Goal: Task Accomplishment & Management: Use online tool/utility

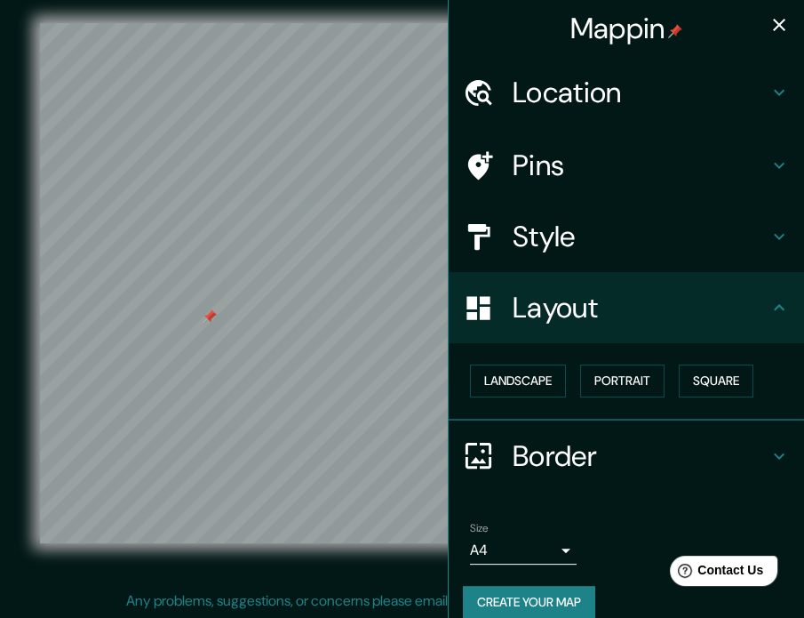
scroll to position [20, 0]
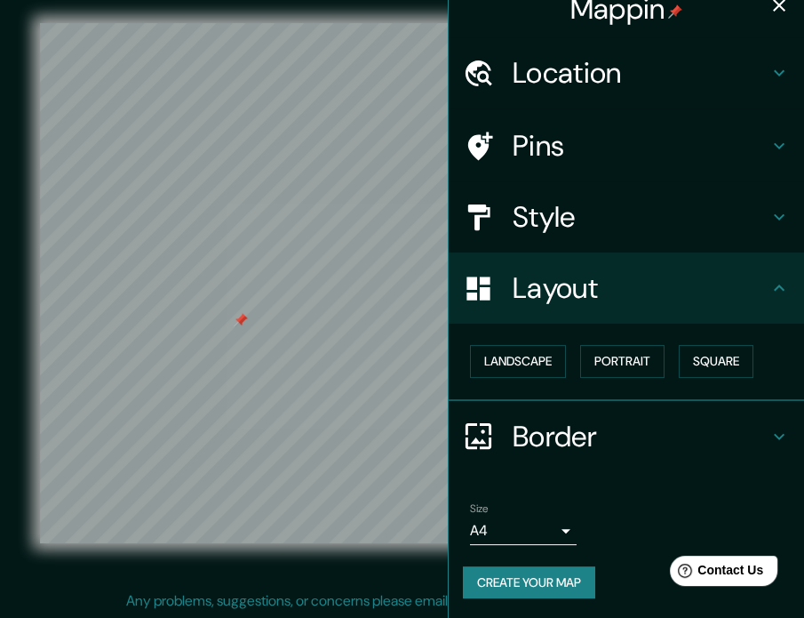
click at [241, 322] on div at bounding box center [241, 320] width 14 height 14
click at [571, 203] on h4 "Style" at bounding box center [641, 217] width 256 height 36
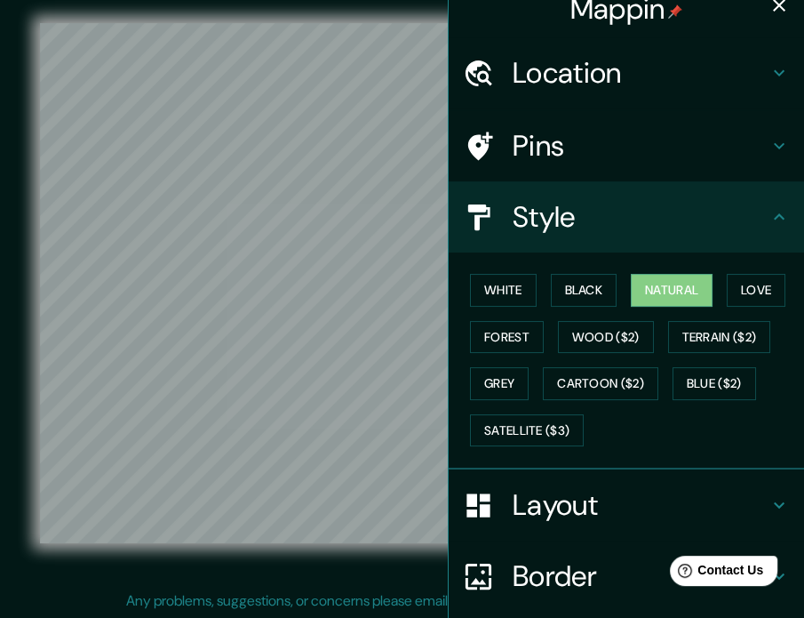
click at [573, 216] on h4 "Style" at bounding box center [641, 217] width 256 height 36
click at [769, 280] on button "Love" at bounding box center [756, 290] width 59 height 33
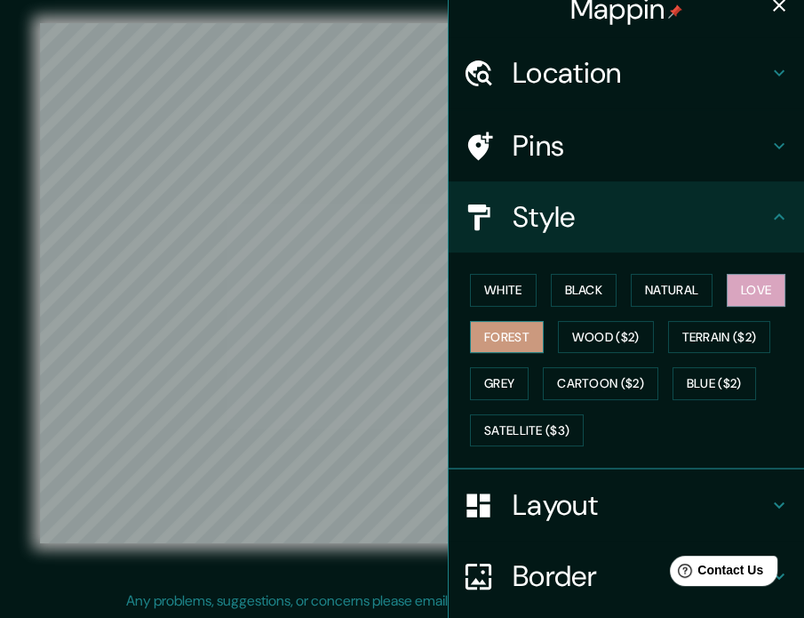
click at [491, 327] on button "Forest" at bounding box center [507, 337] width 74 height 33
click at [470, 376] on button "Grey" at bounding box center [499, 383] width 59 height 33
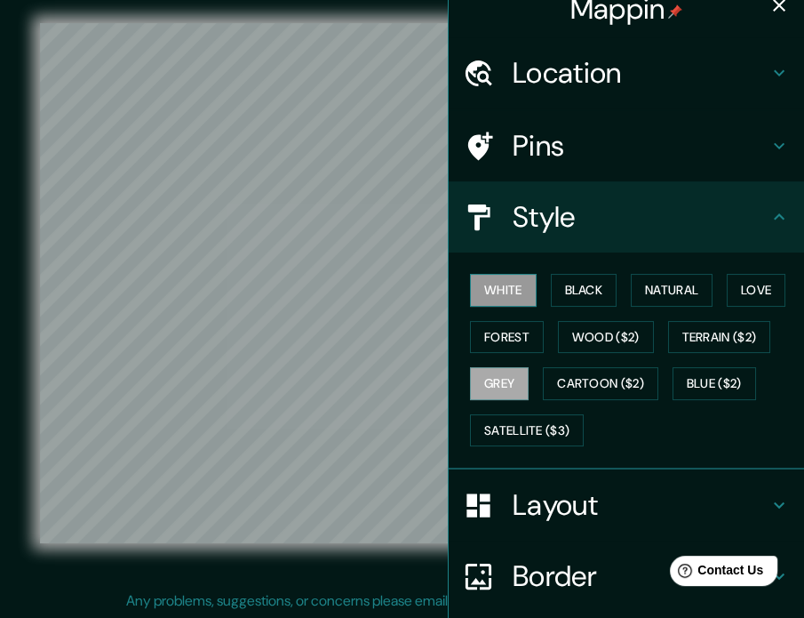
click at [493, 276] on button "White" at bounding box center [503, 290] width 67 height 33
click at [670, 271] on div "White Black Natural Love Forest Wood ($2) Terrain ($2) Grey Cartoon ($2) Blue (…" at bounding box center [633, 360] width 341 height 187
click at [662, 298] on button "Natural" at bounding box center [672, 290] width 82 height 33
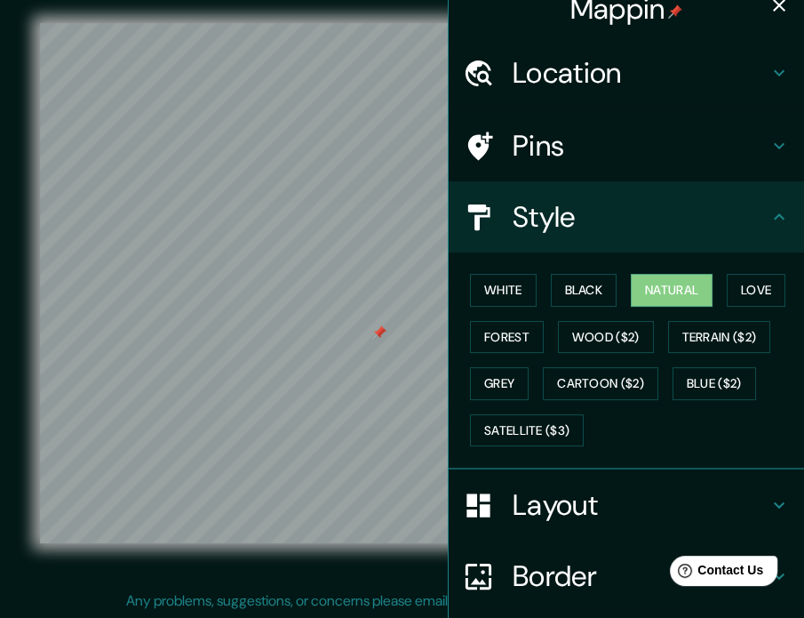
click at [380, 23] on div at bounding box center [402, 23] width 724 height 0
click at [377, 333] on div at bounding box center [379, 332] width 14 height 14
click at [389, 330] on div at bounding box center [394, 327] width 14 height 14
click at [391, 324] on div at bounding box center [396, 327] width 14 height 14
click at [402, 311] on div at bounding box center [409, 311] width 14 height 14
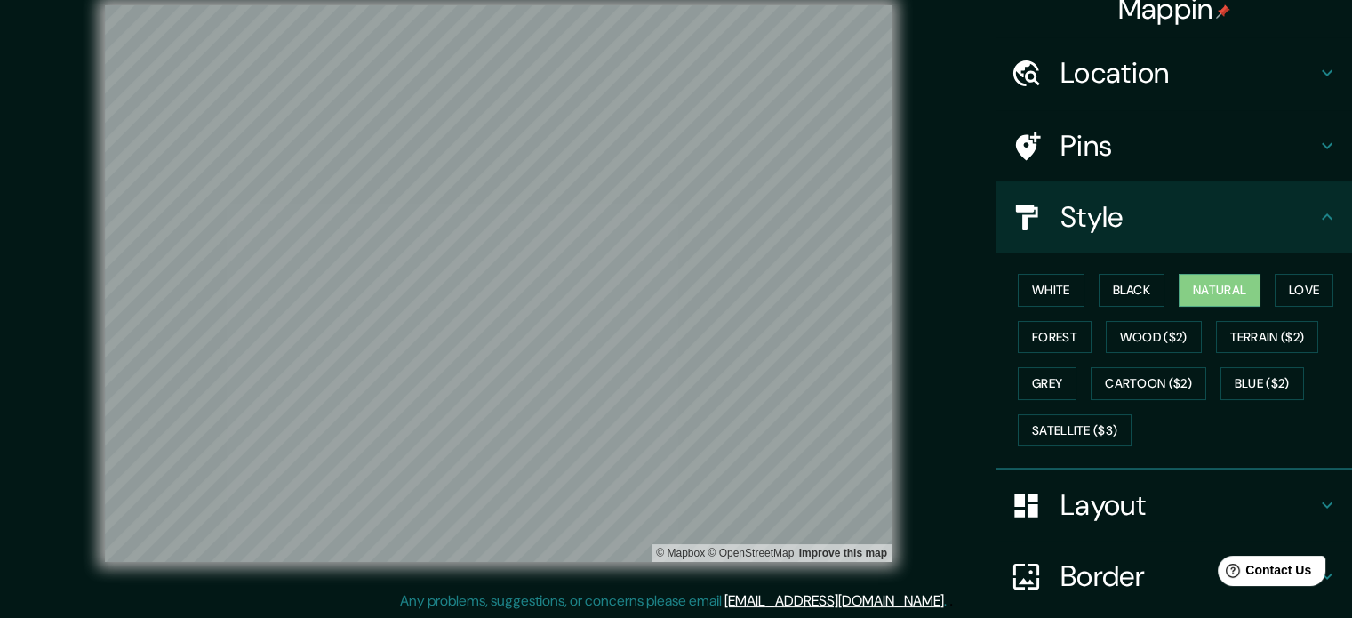
click at [803, 197] on div "© Mapbox © OpenStreetMap Improve this map" at bounding box center [498, 283] width 1217 height 556
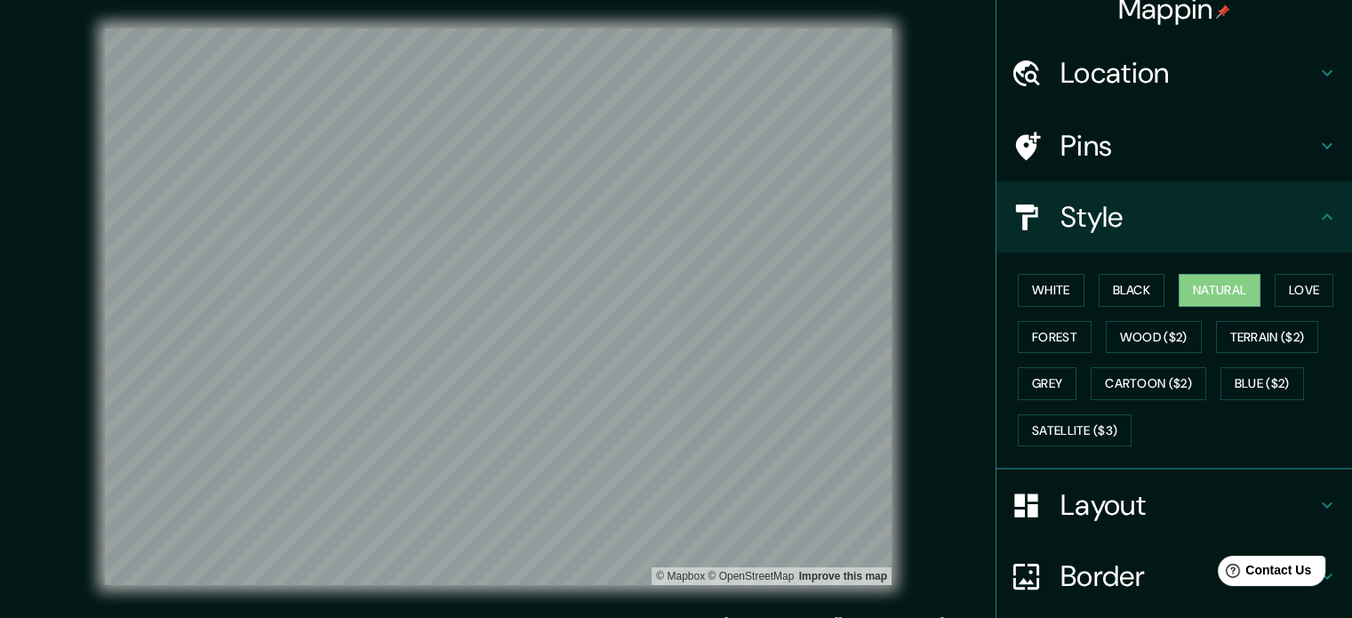
scroll to position [0, 0]
drag, startPoint x: 909, startPoint y: 195, endPoint x: 908, endPoint y: 172, distance: 22.2
click at [803, 172] on div "© Mapbox © OpenStreetMap Improve this map" at bounding box center [498, 306] width 1217 height 556
click at [798, 197] on div at bounding box center [802, 198] width 14 height 14
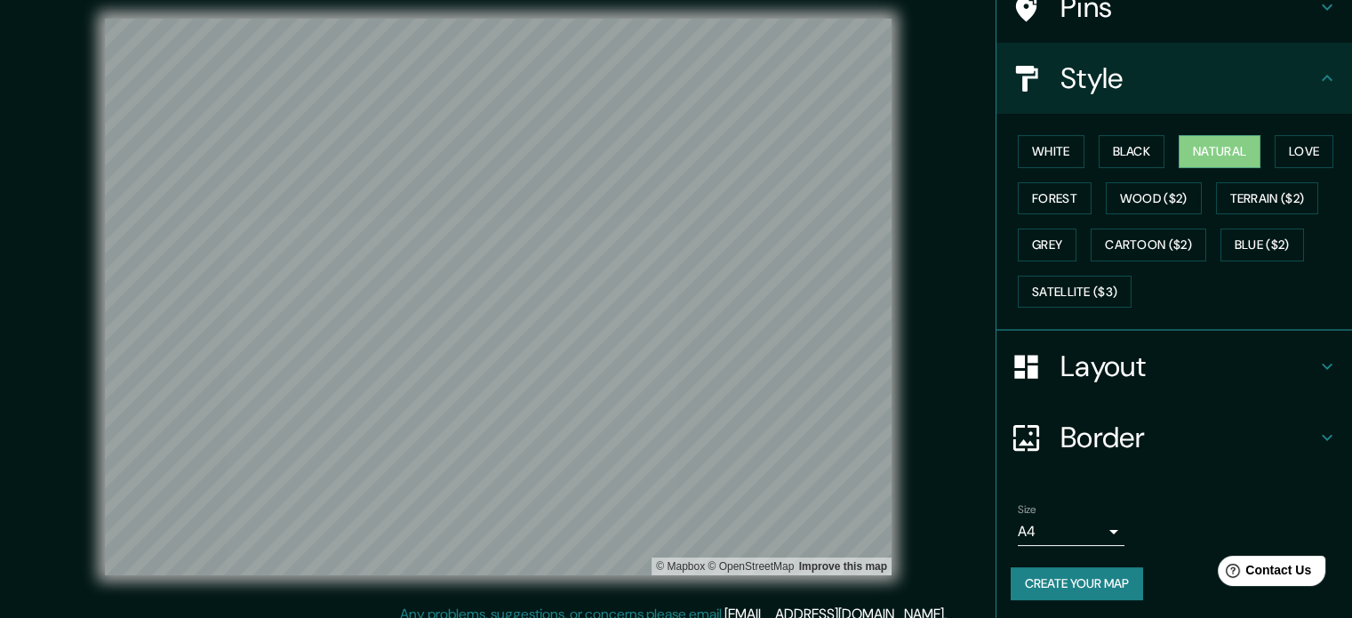
scroll to position [23, 0]
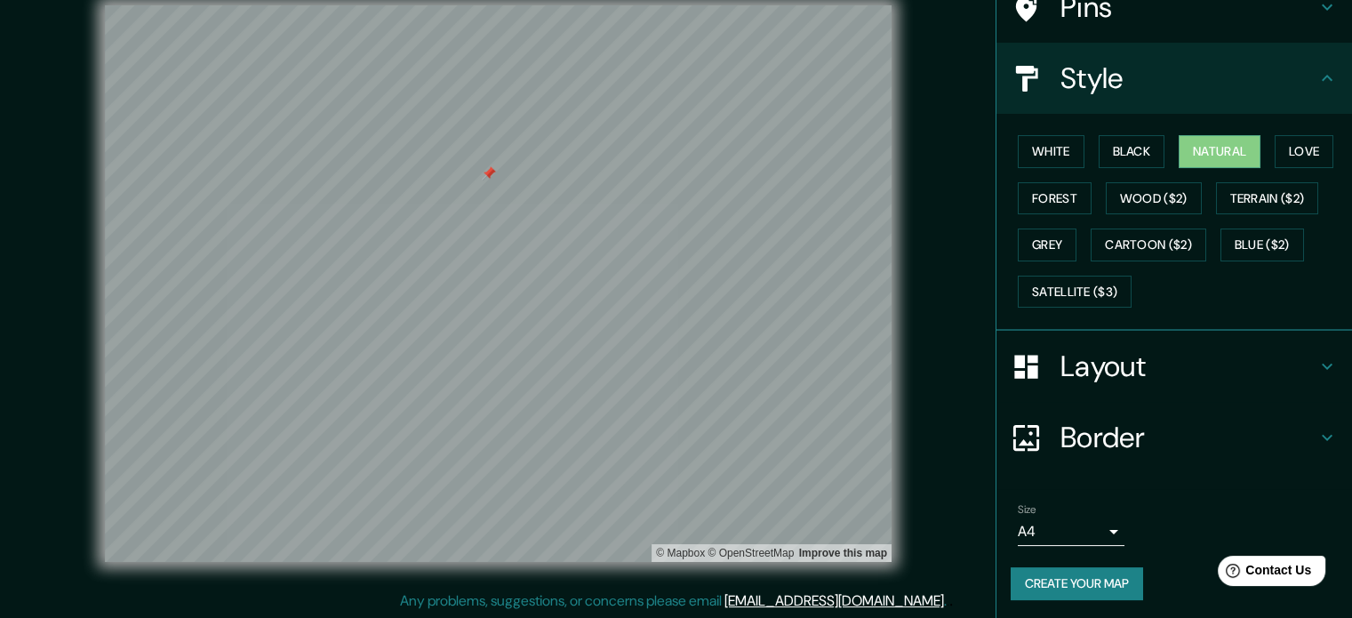
click at [482, 180] on div at bounding box center [489, 173] width 14 height 14
click at [803, 578] on button "Create your map" at bounding box center [1076, 583] width 132 height 33
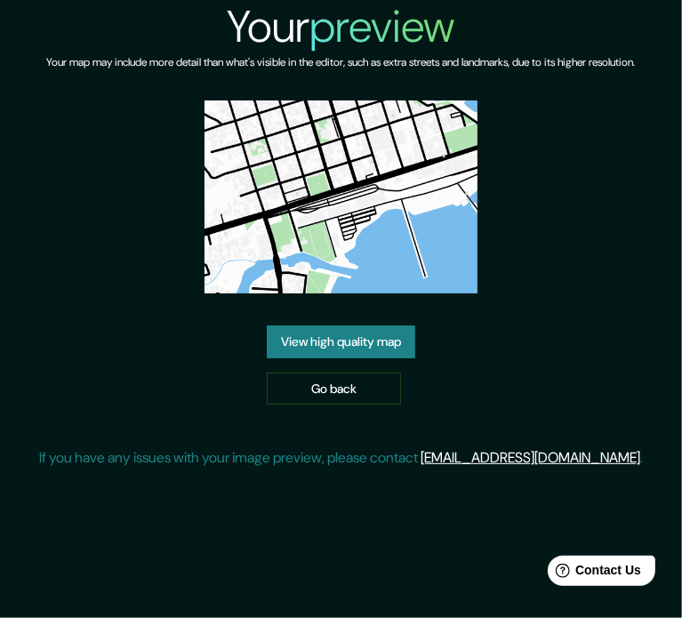
click at [347, 340] on link "View high quality map" at bounding box center [341, 341] width 148 height 33
